Goal: Transaction & Acquisition: Purchase product/service

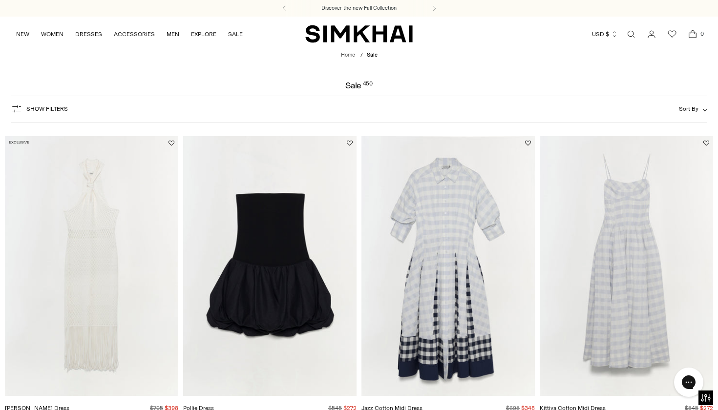
click at [631, 33] on icon "Open search modal" at bounding box center [630, 34] width 11 height 8
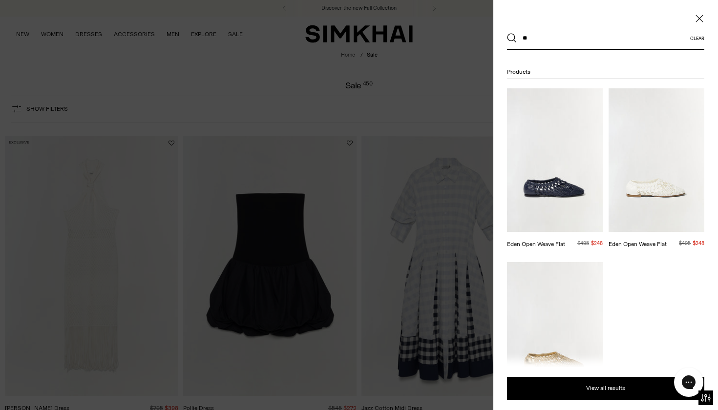
type input "*"
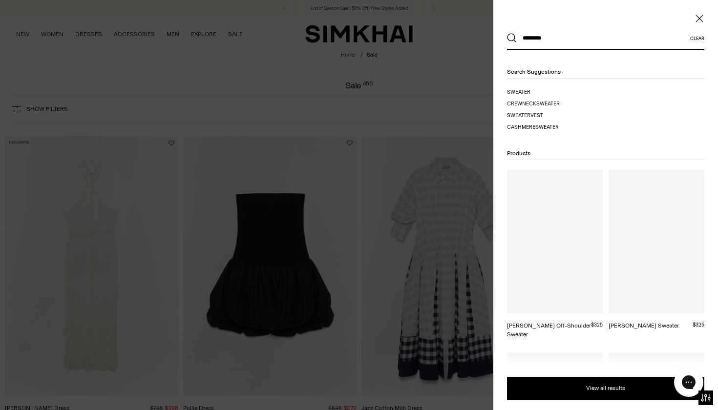
type input "********"
click at [512, 38] on button "Search" at bounding box center [512, 38] width 10 height 10
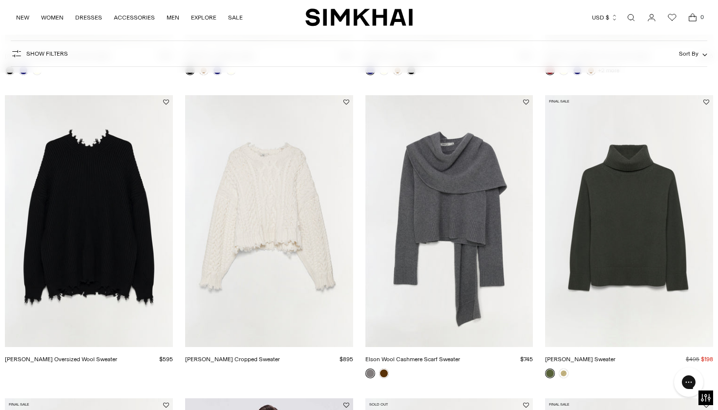
scroll to position [416, 0]
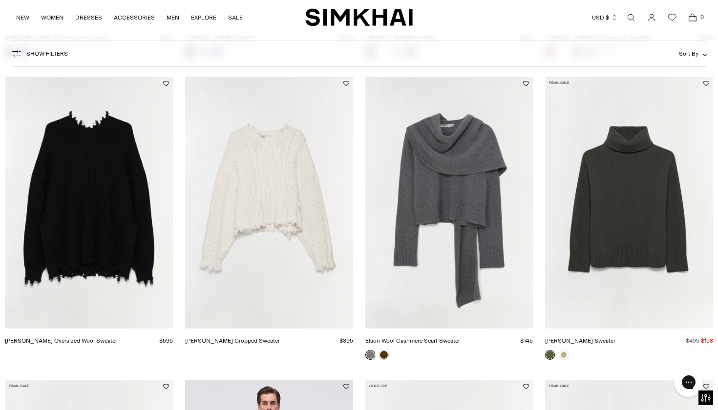
click at [0, 0] on img "Felix Knit Cropped Sweater" at bounding box center [0, 0] width 0 height 0
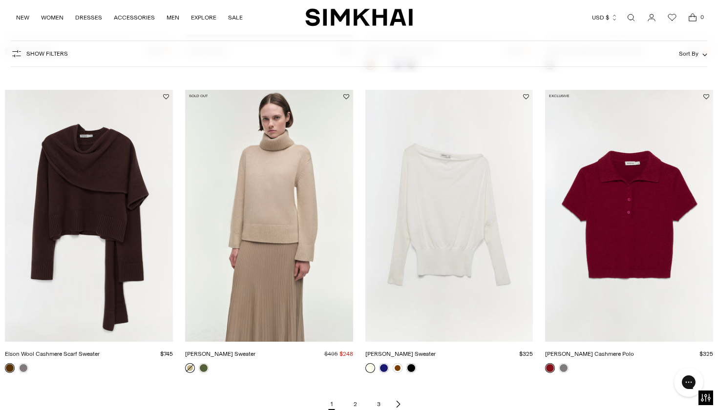
scroll to position [1011, 0]
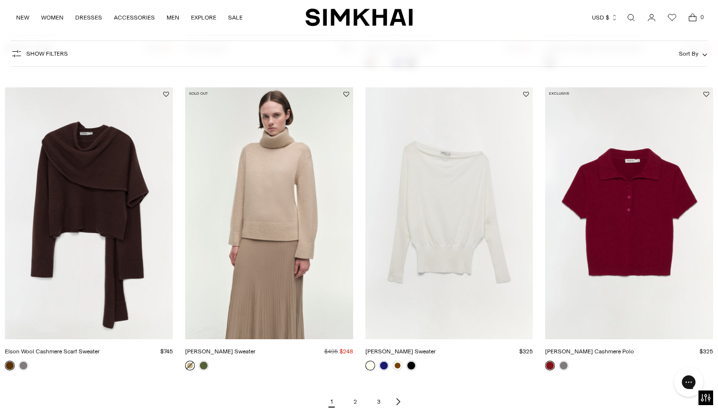
click at [356, 404] on link "2" at bounding box center [355, 402] width 20 height 20
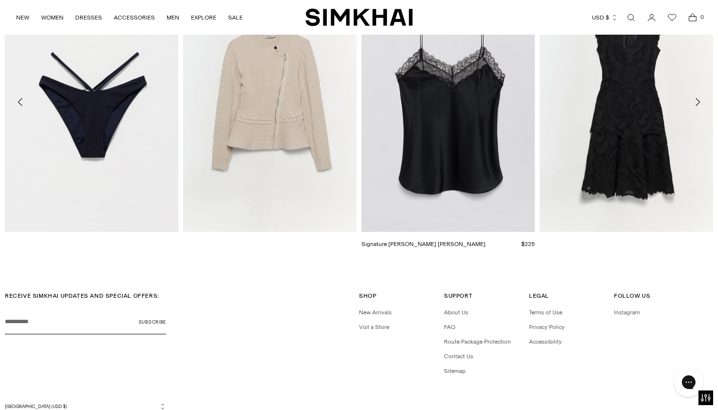
scroll to position [1518, 0]
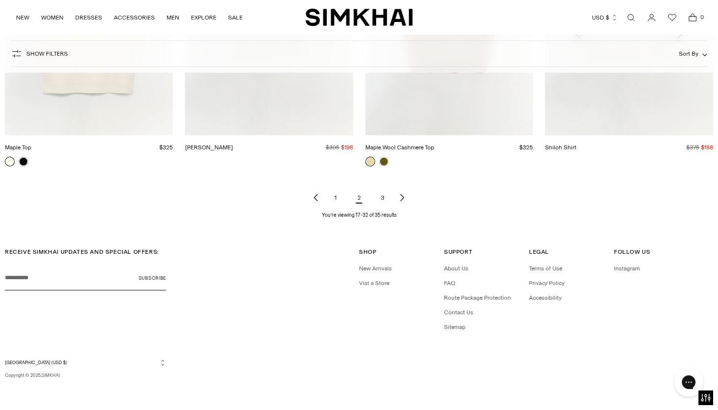
scroll to position [1215, 0]
click at [379, 202] on link "3" at bounding box center [382, 198] width 20 height 20
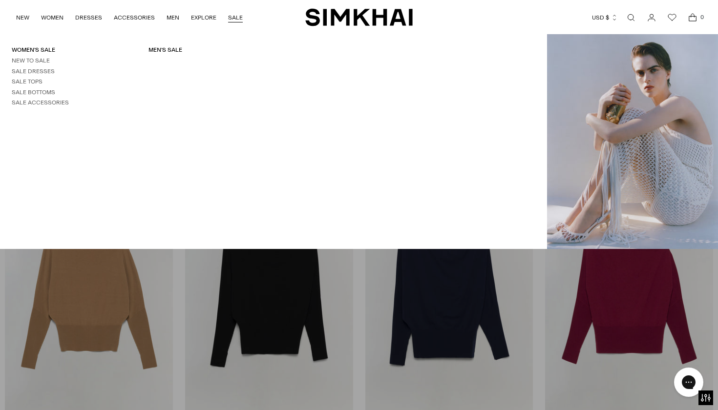
click at [234, 7] on link "SALE" at bounding box center [235, 17] width 15 height 21
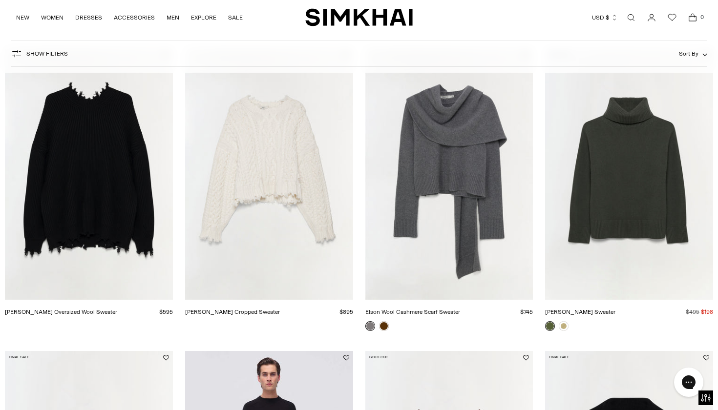
scroll to position [437, 0]
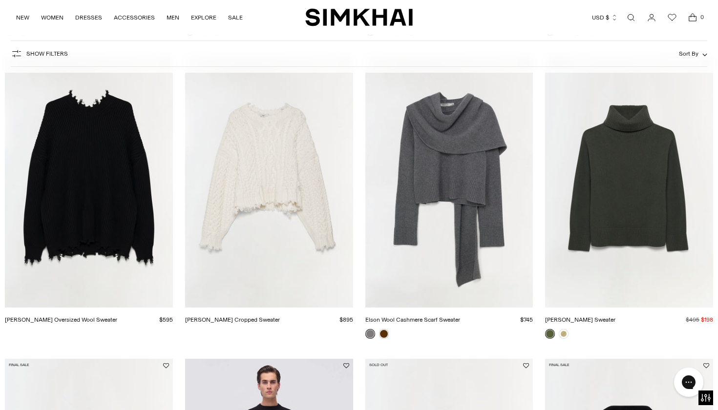
click at [0, 0] on img "Felix Knit Cropped Sweater" at bounding box center [0, 0] width 0 height 0
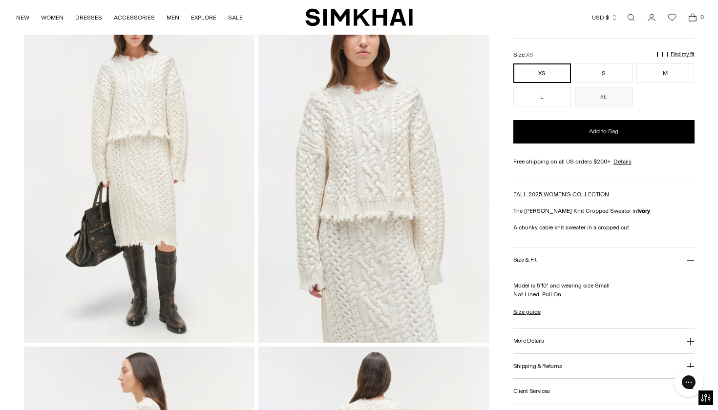
scroll to position [78, 0]
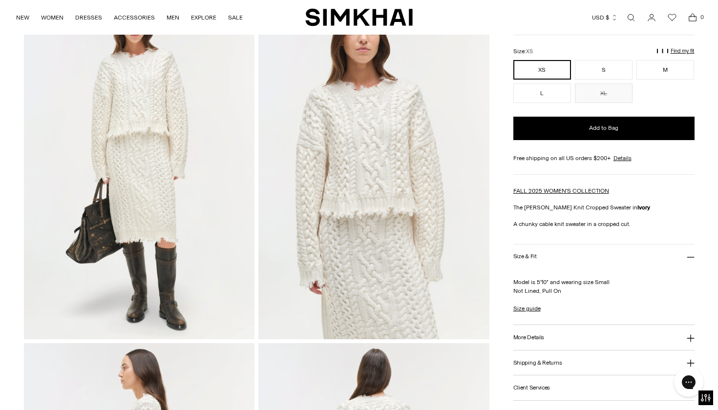
click at [535, 335] on h3 "More Details" at bounding box center [528, 337] width 31 height 6
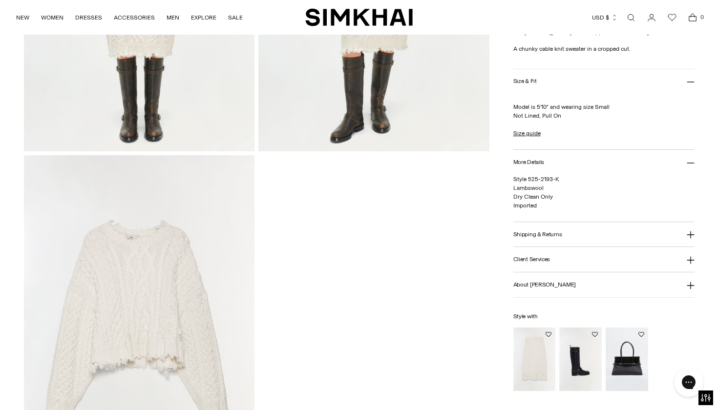
scroll to position [975, 0]
